Goal: Task Accomplishment & Management: Complete application form

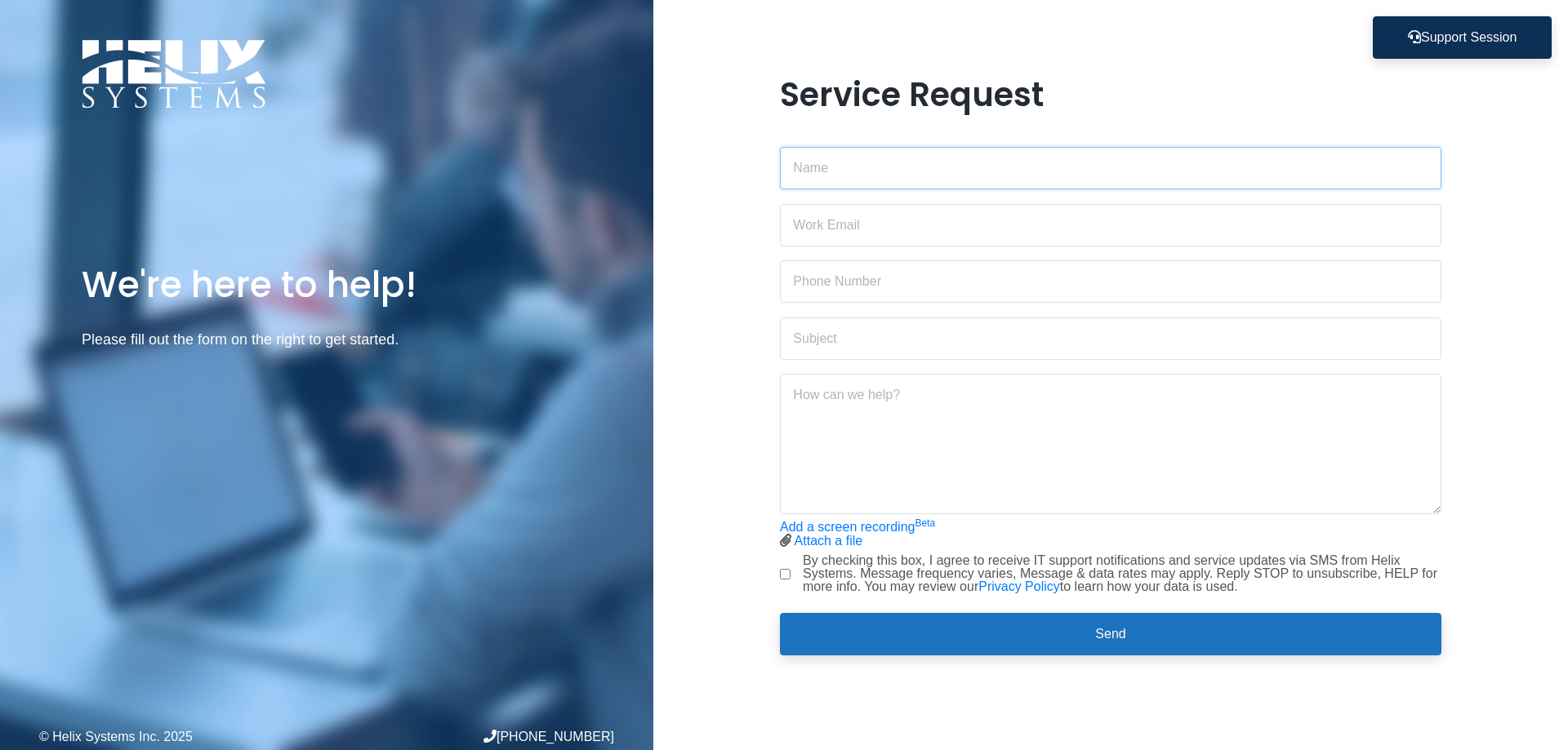
click at [855, 175] on input "text" at bounding box center [1110, 168] width 661 height 42
type input "[PERSON_NAME]"
type input "[EMAIL_ADDRESS][DOMAIN_NAME]"
type input "3478203868"
drag, startPoint x: 965, startPoint y: 218, endPoint x: 699, endPoint y: 234, distance: 266.5
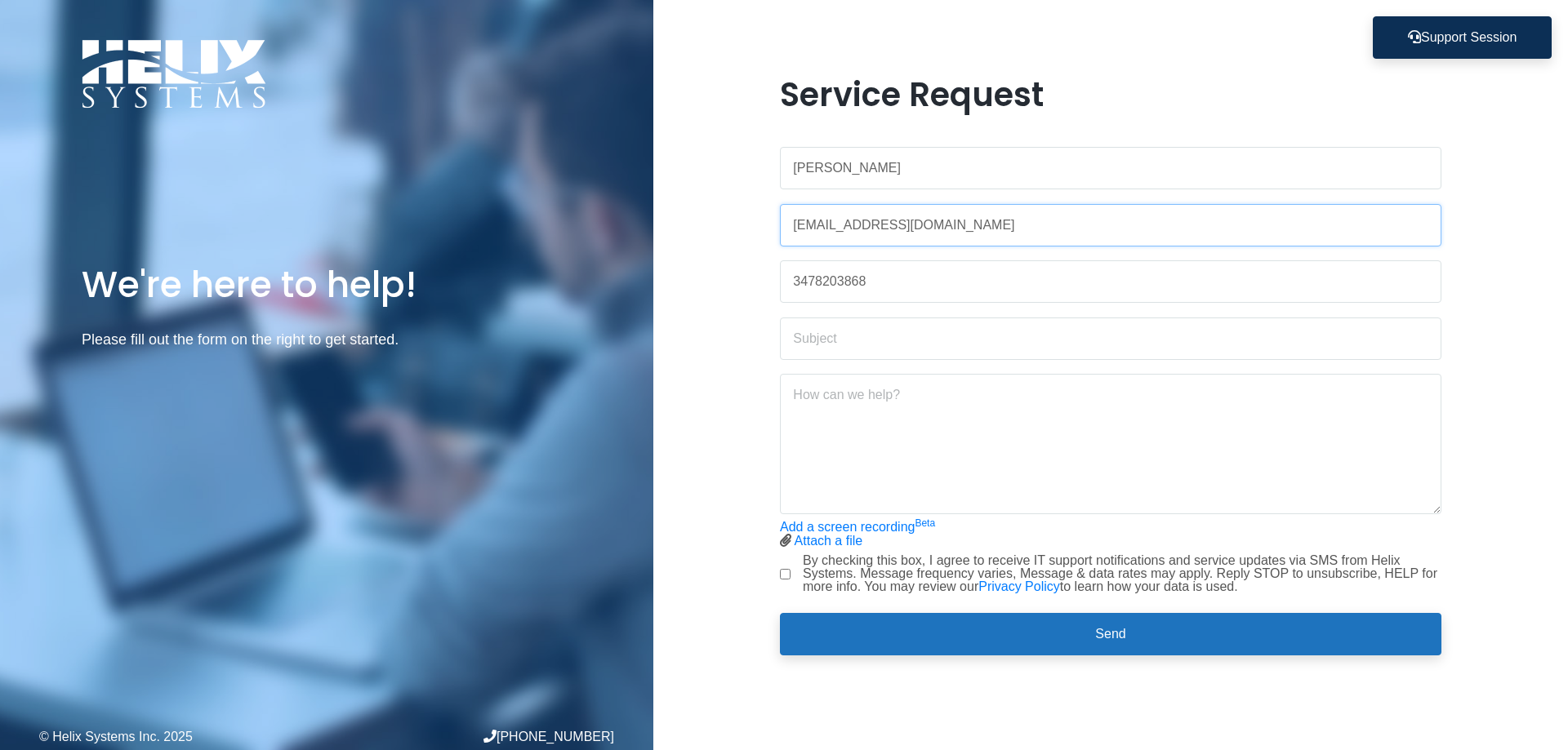
click at [699, 234] on div "Service Request [PERSON_NAME] [EMAIL_ADDRESS][DOMAIN_NAME] 3478203868 Add a scr…" at bounding box center [1110, 375] width 915 height 600
type input "[EMAIL_ADDRESS][DOMAIN_NAME]"
click at [910, 337] on input "text" at bounding box center [1110, 338] width 661 height 42
type input "Cannot connect to outlook on my desktop"
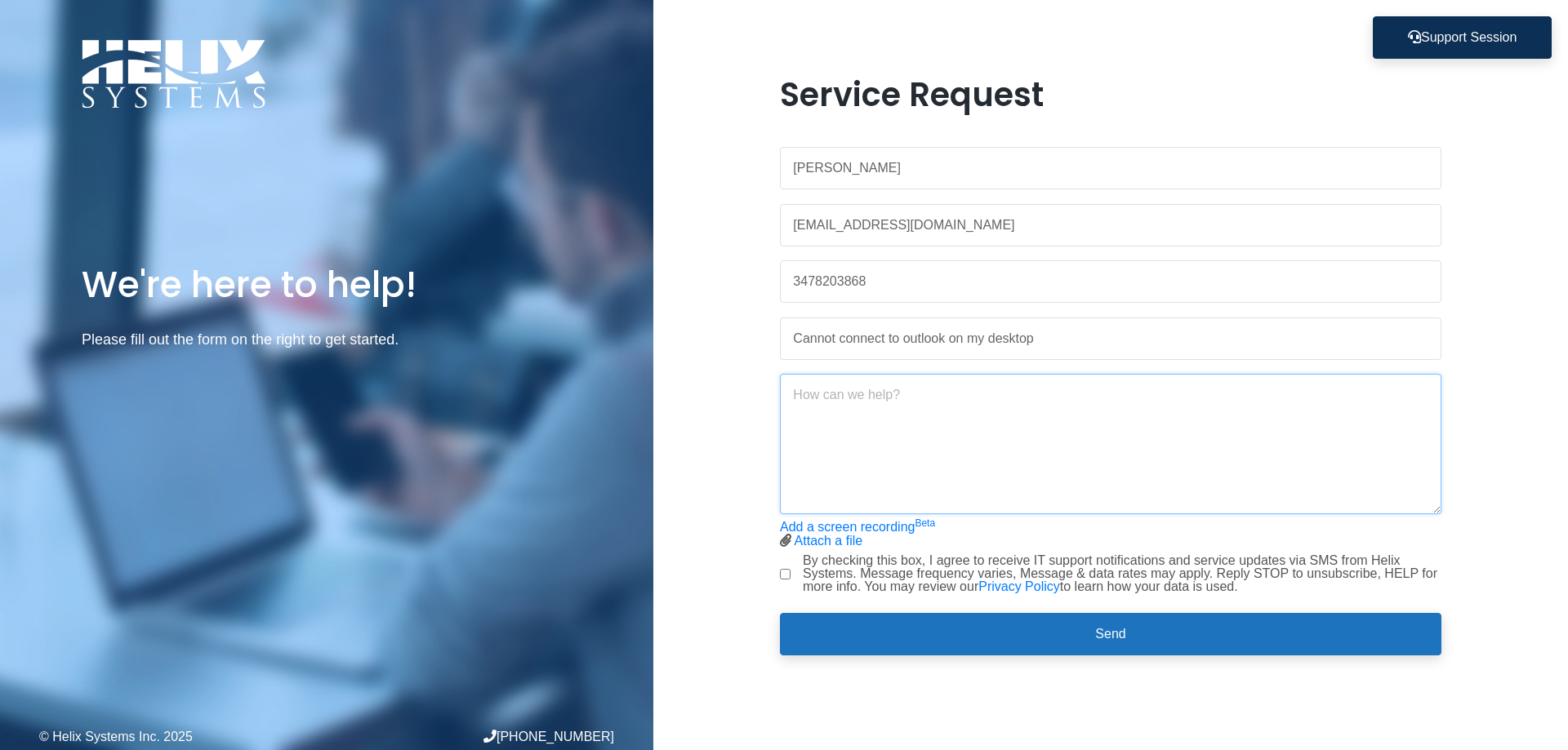
click at [927, 381] on textarea at bounding box center [1110, 443] width 661 height 140
click at [1186, 398] on textarea at bounding box center [1110, 443] width 661 height 140
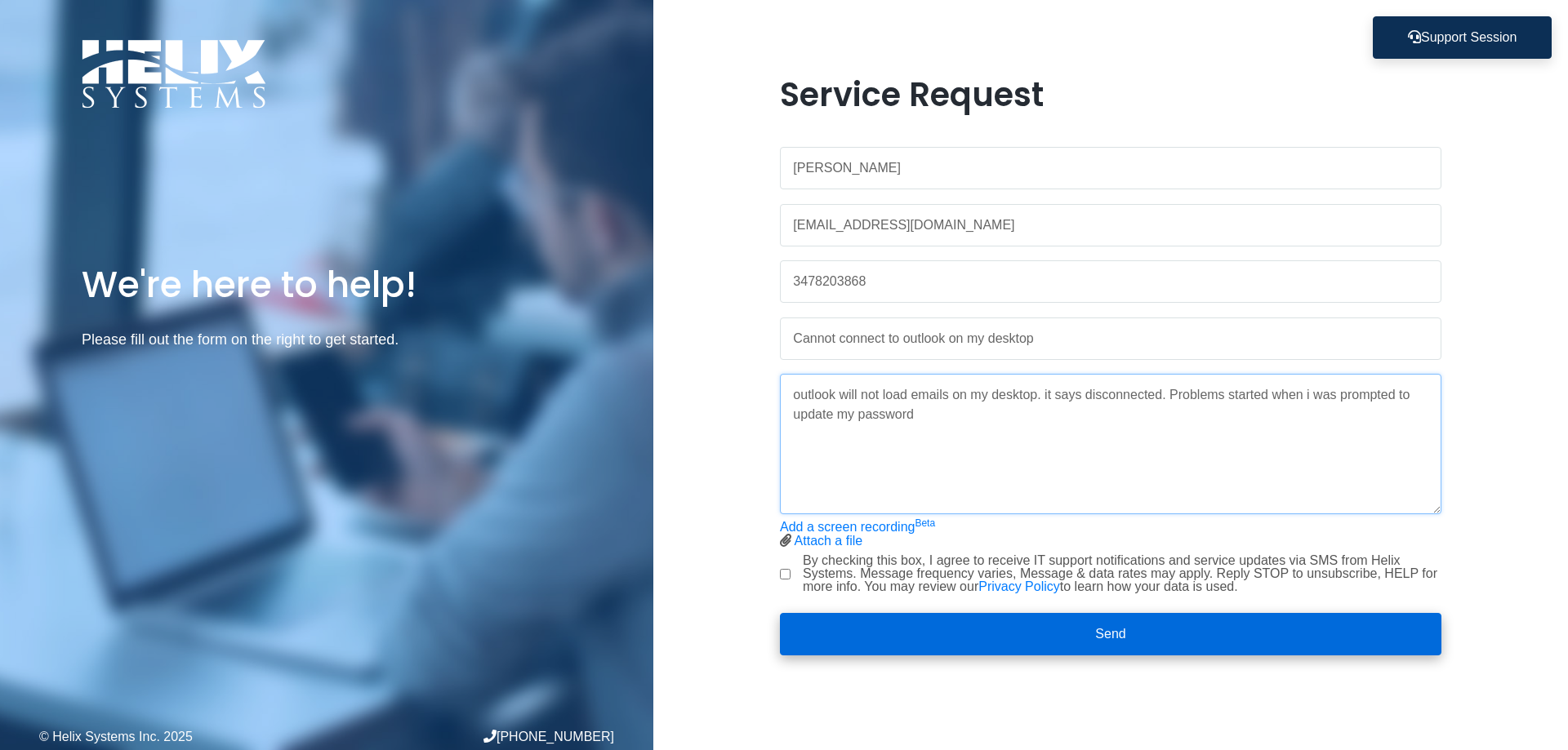
type textarea "outlook will not load emails on my desktop. it says disconnected. Problems star…"
click at [1016, 626] on button "Send" at bounding box center [1110, 634] width 661 height 42
